Goal: Information Seeking & Learning: Learn about a topic

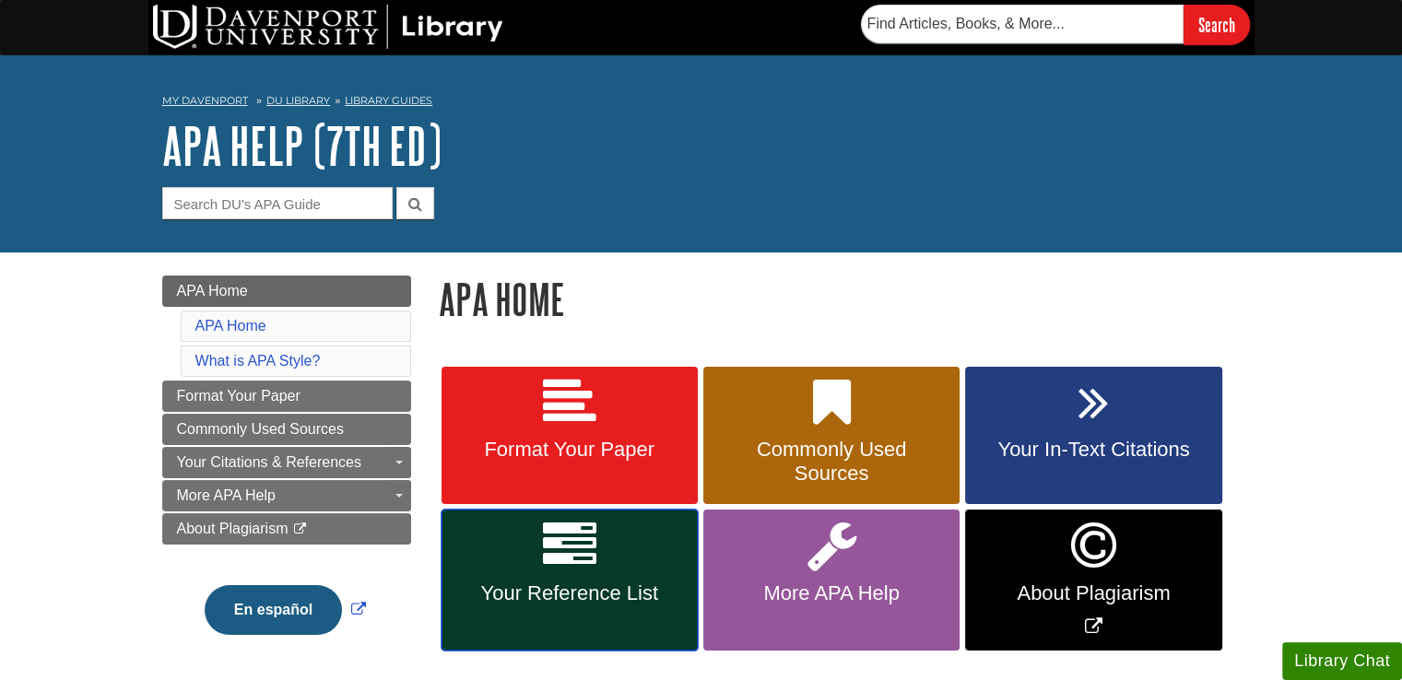
click at [534, 608] on link "Your Reference List" at bounding box center [570, 580] width 256 height 141
click at [562, 565] on icon at bounding box center [569, 545] width 53 height 53
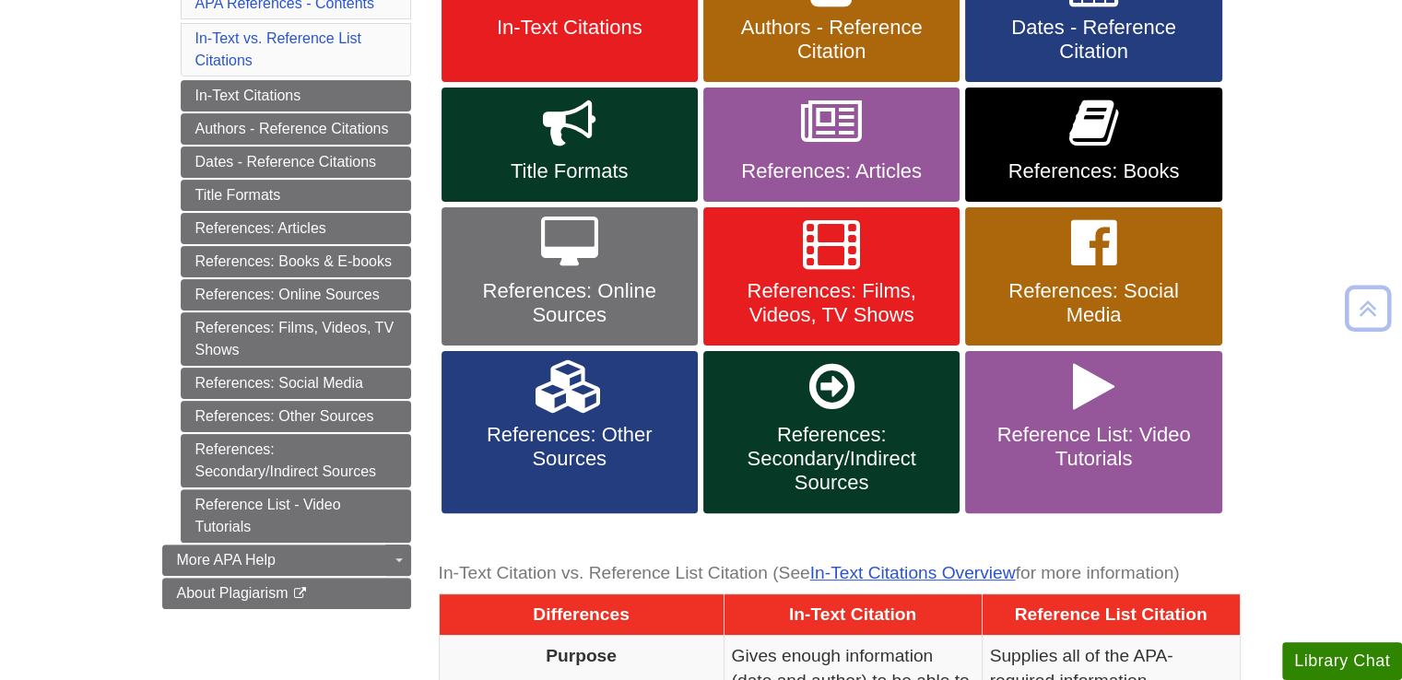
scroll to position [420, 0]
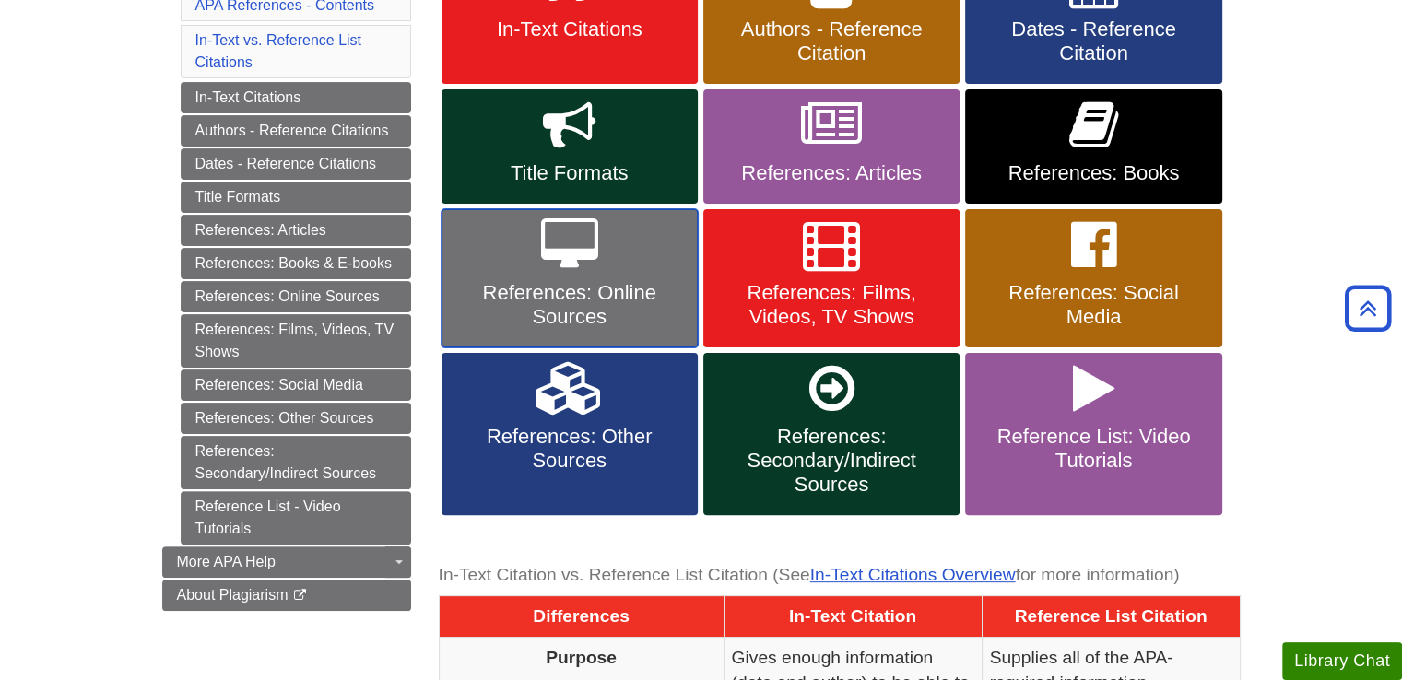
click at [601, 305] on span "References: Online Sources" at bounding box center [569, 305] width 229 height 48
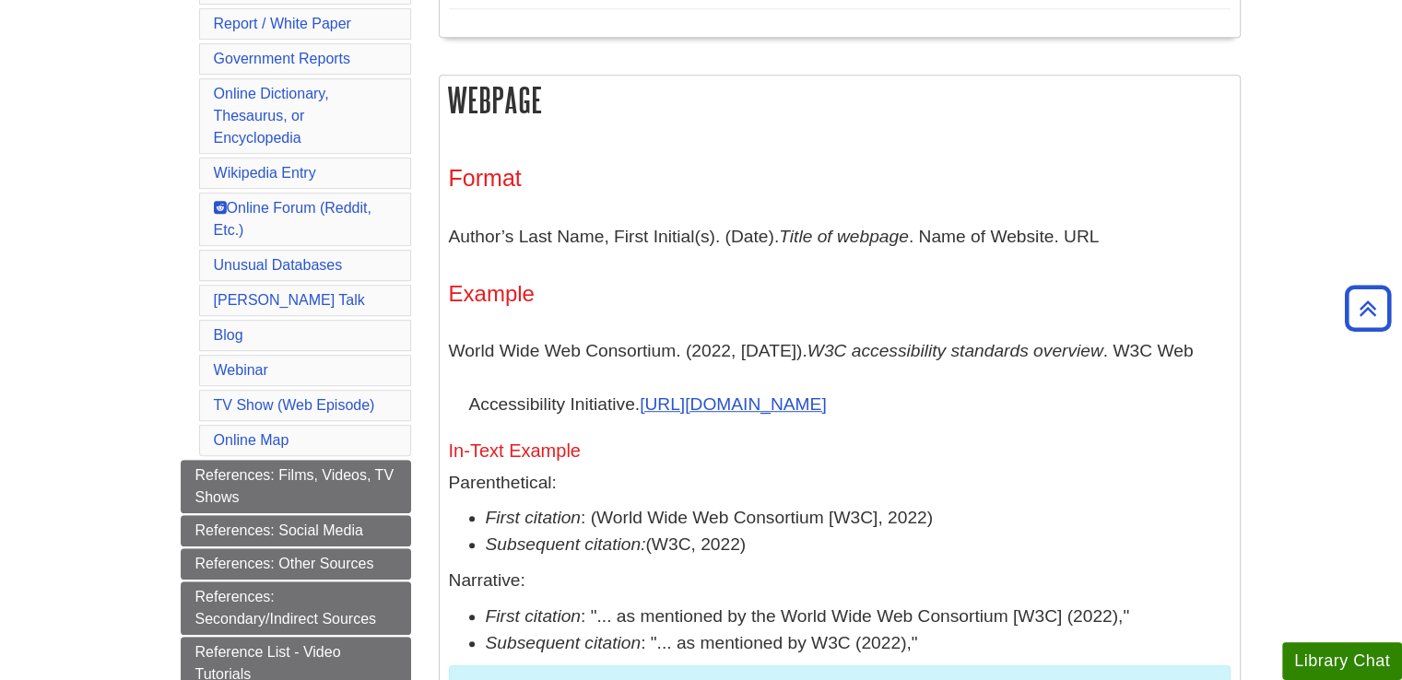
scroll to position [925, 0]
